Goal: Information Seeking & Learning: Learn about a topic

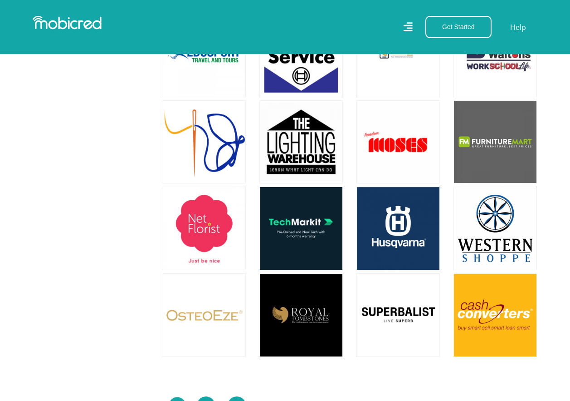
scroll to position [2541, 0]
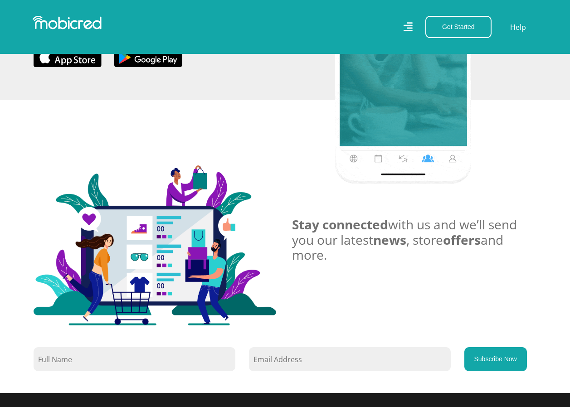
scroll to position [726, 0]
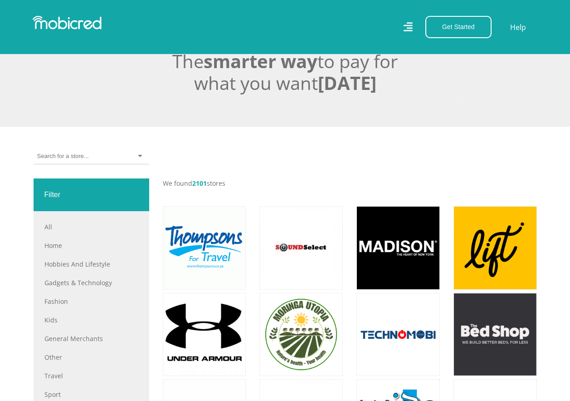
scroll to position [318, 0]
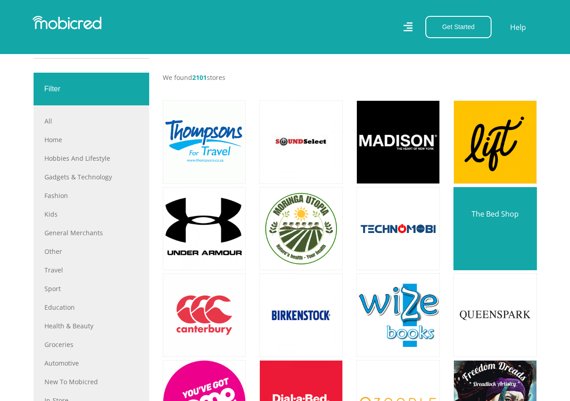
click at [477, 221] on link at bounding box center [495, 229] width 98 height 98
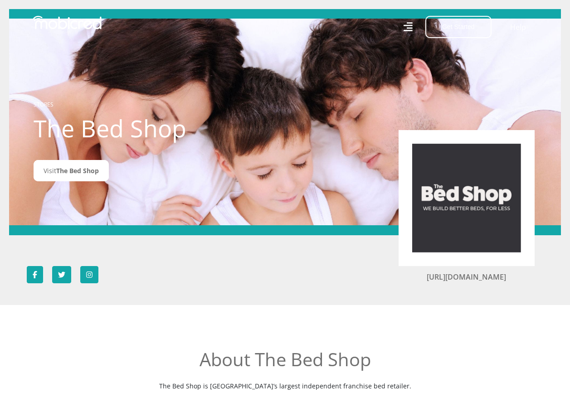
click at [480, 201] on img at bounding box center [466, 198] width 109 height 109
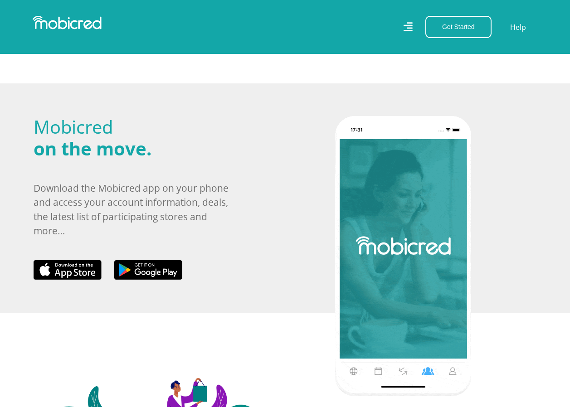
scroll to position [318, 0]
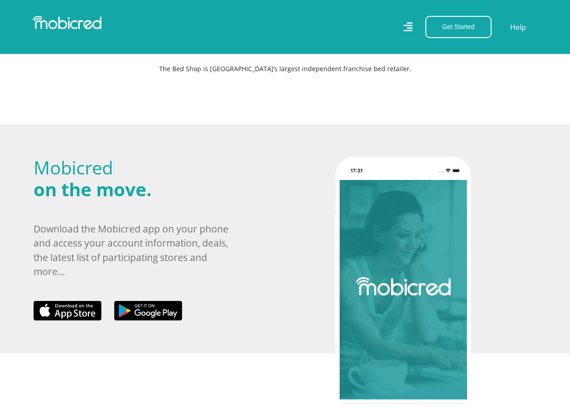
click at [403, 217] on img at bounding box center [403, 297] width 136 height 280
click at [445, 29] on button "Get Started" at bounding box center [459, 27] width 66 height 22
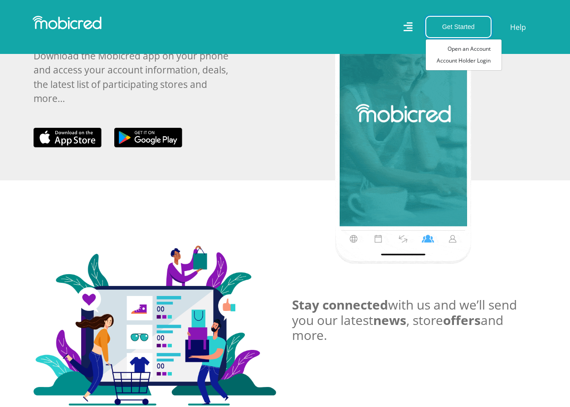
scroll to position [354, 0]
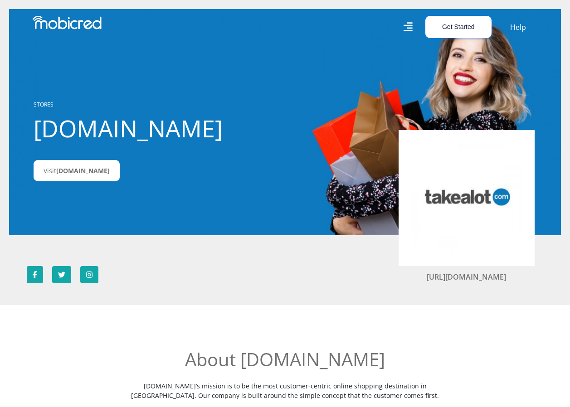
click at [467, 30] on button "Get Started" at bounding box center [459, 27] width 66 height 22
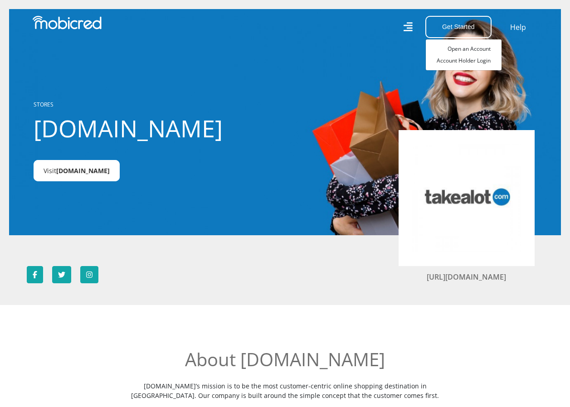
click at [64, 169] on span "Takealot.com" at bounding box center [83, 171] width 54 height 9
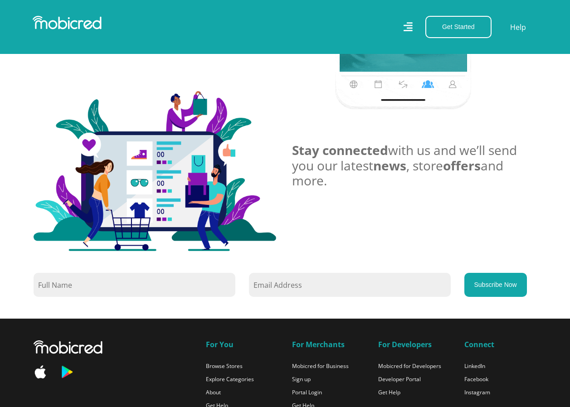
scroll to position [726, 0]
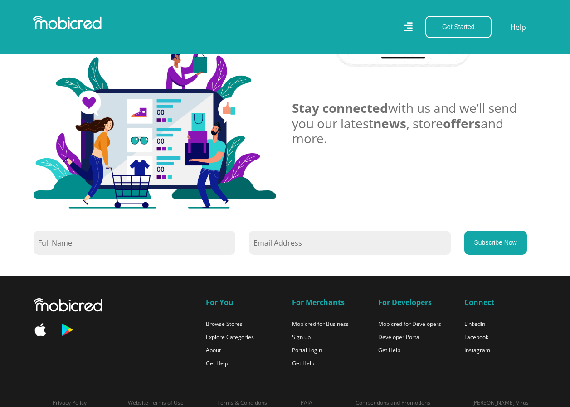
drag, startPoint x: 54, startPoint y: 242, endPoint x: 58, endPoint y: 240, distance: 5.3
click at [54, 242] on input "text" at bounding box center [135, 243] width 202 height 24
type input "Peter Mokwane"
click at [272, 243] on input "email" at bounding box center [350, 243] width 202 height 24
type input "pmokwane@gmail.com"
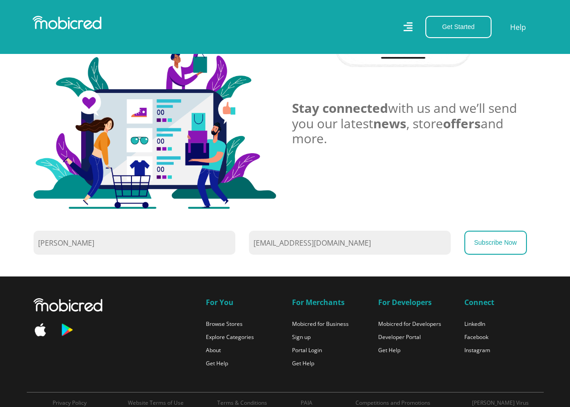
click at [483, 238] on button "Subscribe Now" at bounding box center [496, 243] width 63 height 24
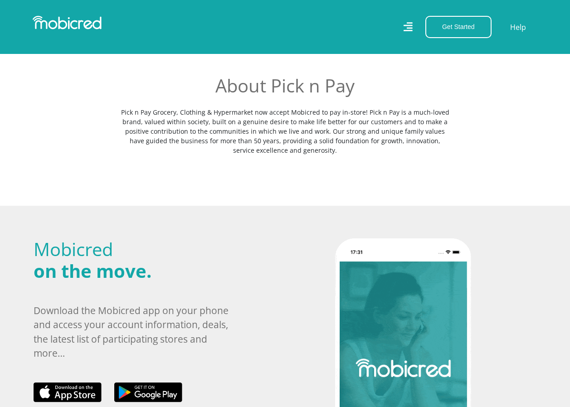
scroll to position [272, 0]
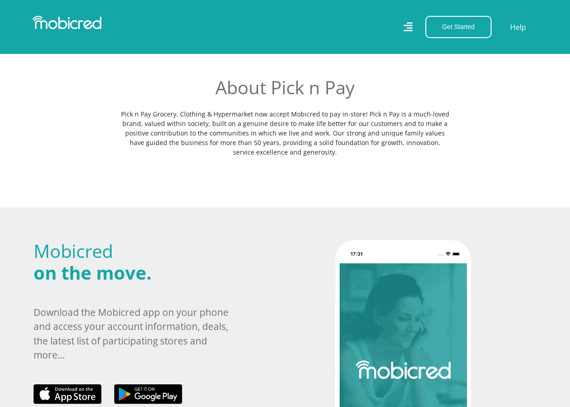
click at [45, 356] on p "Download the Mobicred app on your phone and access your account information, de…" at bounding box center [135, 334] width 202 height 57
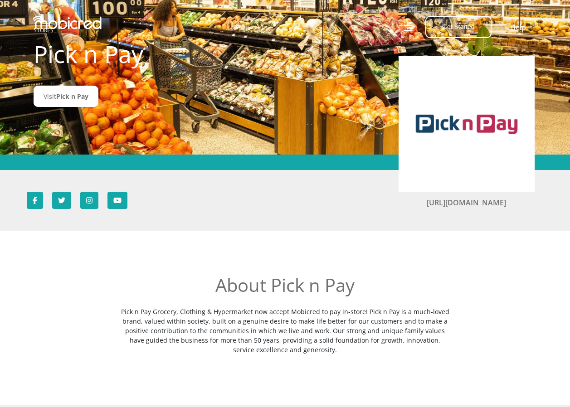
scroll to position [0, 0]
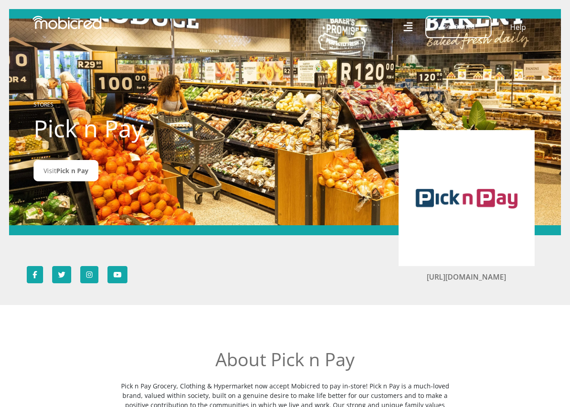
scroll to position [726, 0]
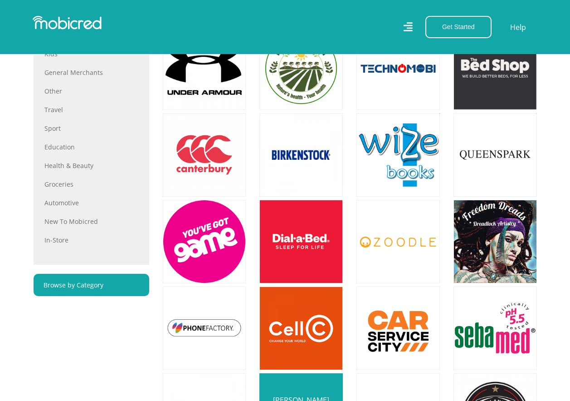
scroll to position [499, 0]
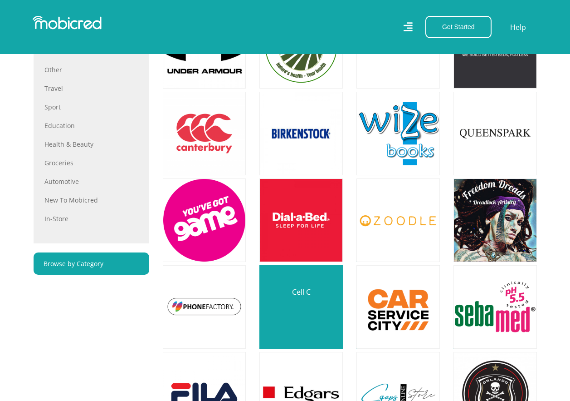
click at [313, 289] on link at bounding box center [301, 307] width 98 height 98
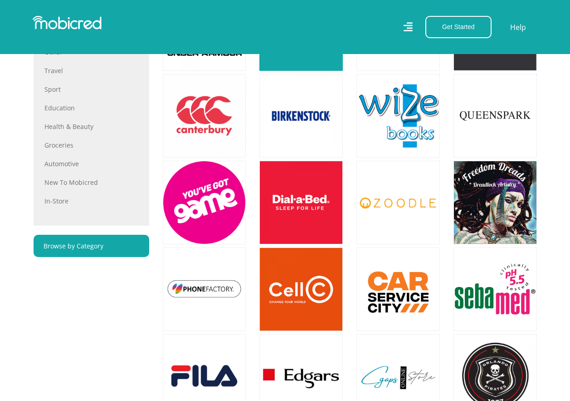
scroll to position [544, 0]
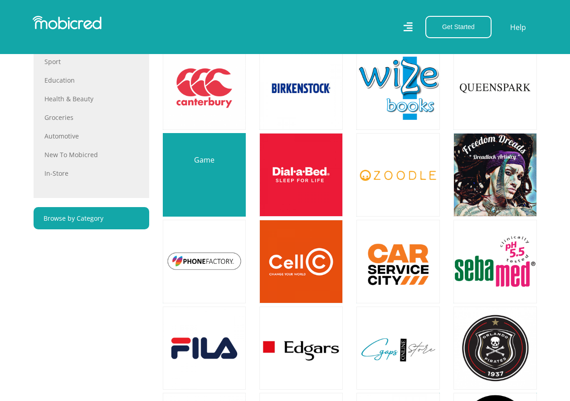
click at [223, 160] on link at bounding box center [205, 175] width 98 height 98
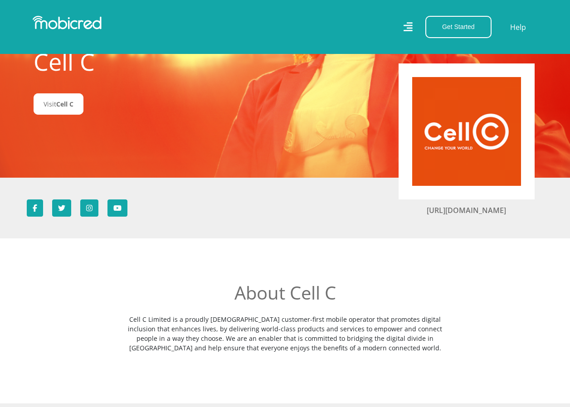
scroll to position [45, 0]
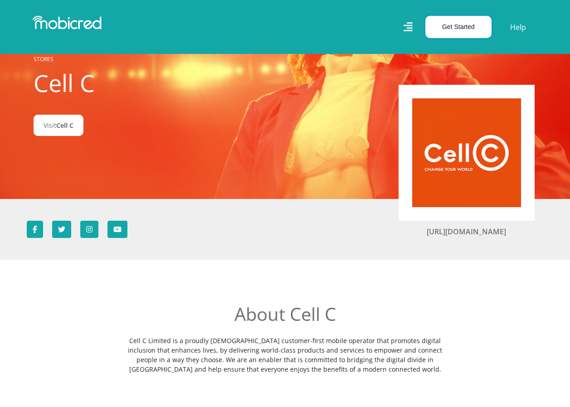
click at [475, 27] on button "Get Started" at bounding box center [459, 27] width 66 height 22
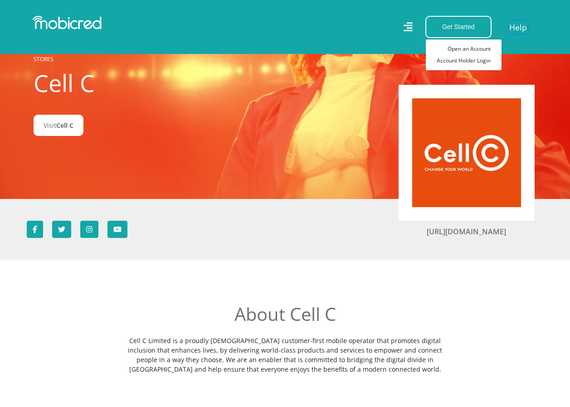
click at [515, 27] on link "Help" at bounding box center [518, 26] width 19 height 13
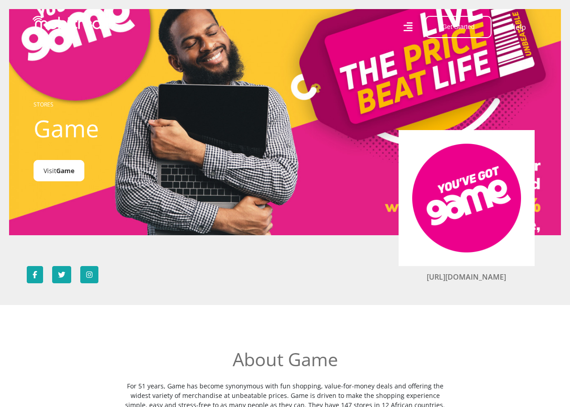
click at [48, 166] on link "Visit Game" at bounding box center [59, 170] width 51 height 21
